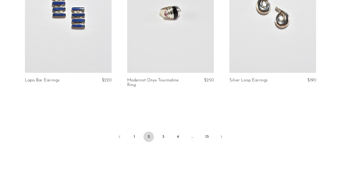
scroll to position [1704, 0]
click at [165, 131] on link "3" at bounding box center [163, 136] width 10 height 10
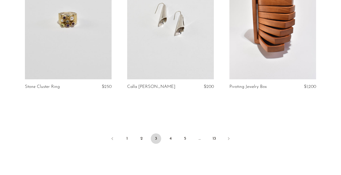
scroll to position [1729, 0]
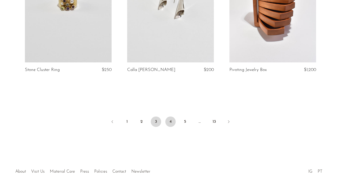
click at [170, 116] on link "4" at bounding box center [170, 121] width 10 height 10
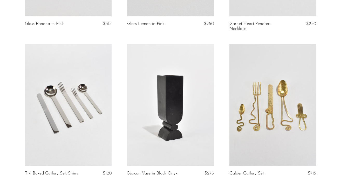
scroll to position [1717, 0]
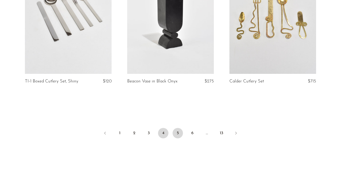
click at [176, 131] on link "5" at bounding box center [178, 133] width 10 height 10
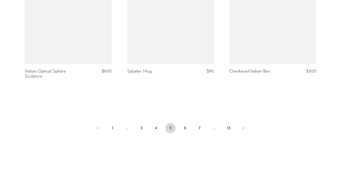
scroll to position [1708, 0]
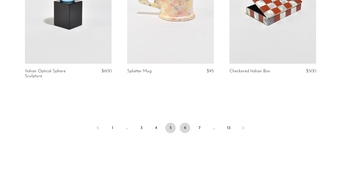
click at [183, 123] on link "6" at bounding box center [185, 128] width 10 height 10
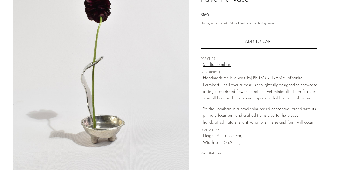
scroll to position [50, 0]
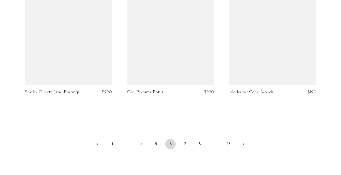
scroll to position [1702, 0]
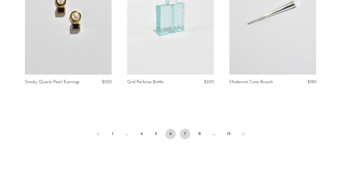
click at [184, 136] on link "7" at bounding box center [185, 133] width 10 height 10
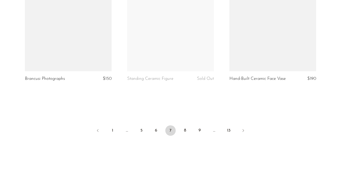
scroll to position [1708, 0]
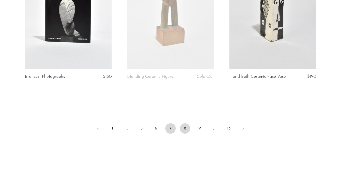
click at [185, 123] on link "8" at bounding box center [185, 128] width 10 height 10
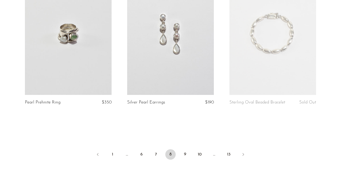
scroll to position [1678, 0]
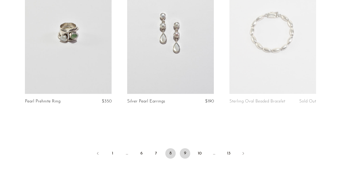
click at [186, 149] on link "9" at bounding box center [185, 153] width 10 height 10
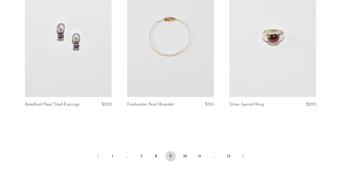
scroll to position [1670, 0]
click at [188, 154] on link "10" at bounding box center [185, 156] width 10 height 10
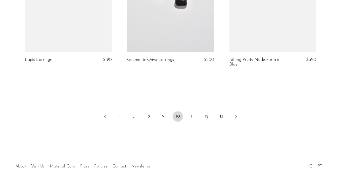
scroll to position [1750, 0]
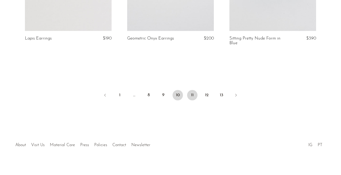
click at [193, 90] on link "11" at bounding box center [192, 95] width 10 height 10
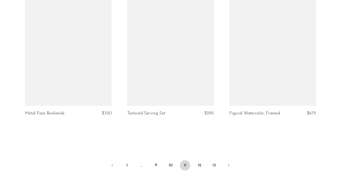
scroll to position [1718, 0]
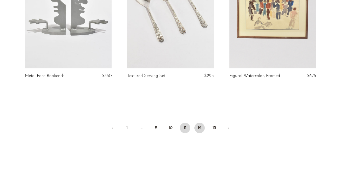
click at [198, 128] on link "12" at bounding box center [199, 128] width 10 height 10
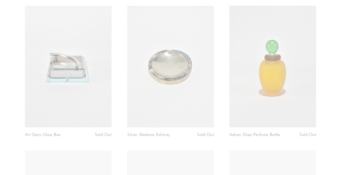
scroll to position [1356, 0]
